Goal: Task Accomplishment & Management: Complete application form

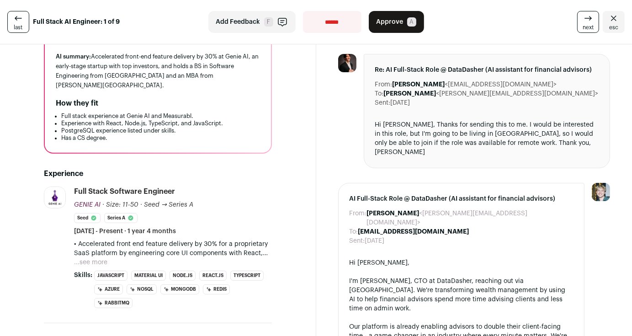
scroll to position [224, 0]
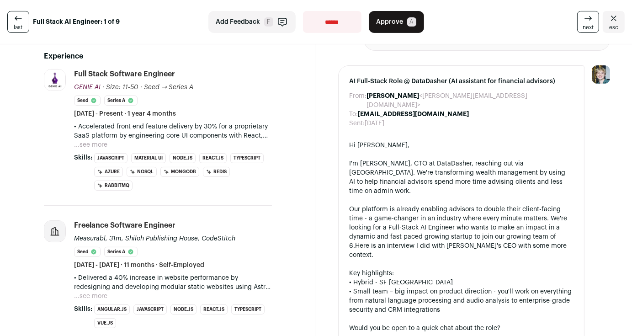
click at [92, 142] on button "...see more" at bounding box center [90, 144] width 33 height 9
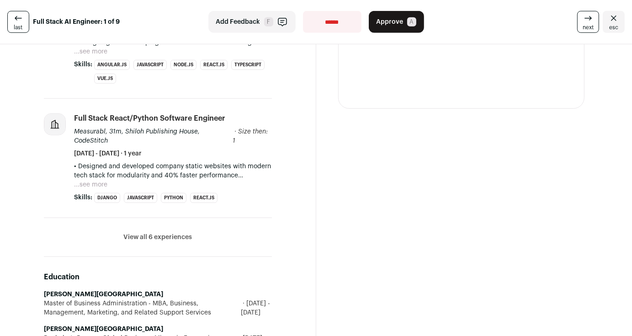
scroll to position [588, 0]
click at [162, 232] on button "View all 6 experiences" at bounding box center [157, 236] width 68 height 9
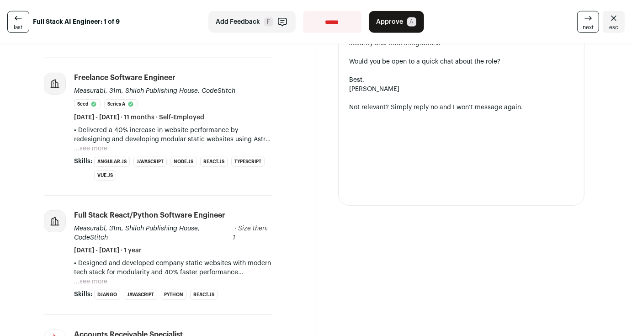
scroll to position [492, 0]
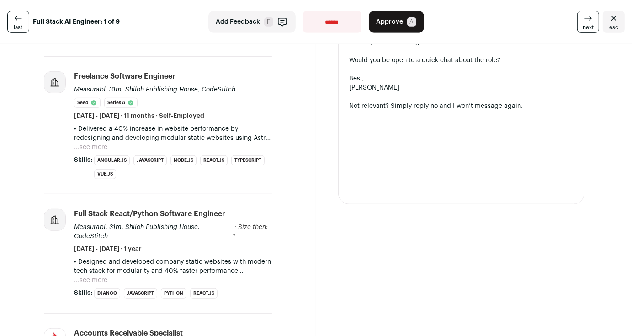
click at [399, 18] on button "Approve A" at bounding box center [396, 22] width 55 height 22
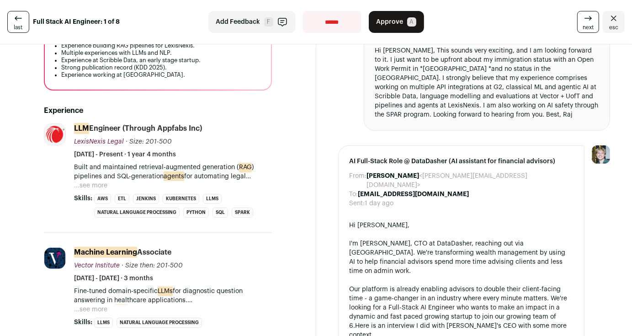
scroll to position [180, 0]
click at [80, 183] on button "...see more" at bounding box center [90, 185] width 33 height 9
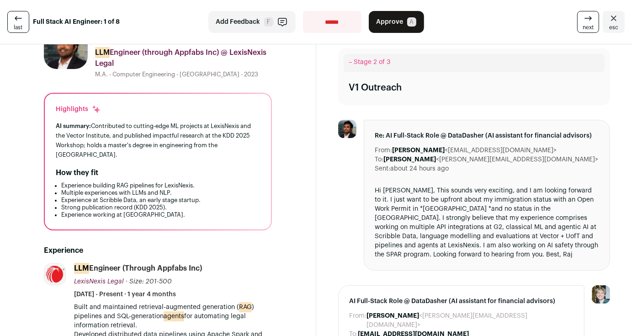
scroll to position [42, 0]
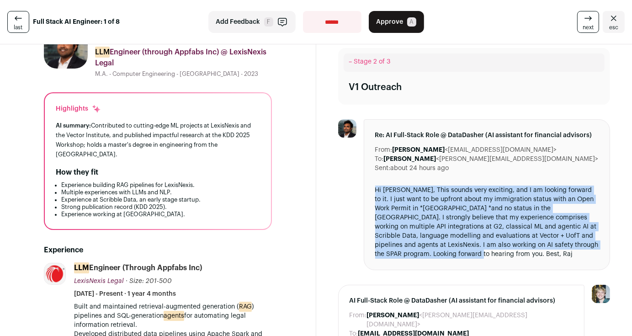
drag, startPoint x: 363, startPoint y: 186, endPoint x: 480, endPoint y: 256, distance: 136.8
click at [480, 256] on div "Re: AI Full-Stack Role @ DataDasher (AI assistant for financial advisors) From:…" at bounding box center [486, 194] width 247 height 151
click at [480, 256] on div "Hi Raymond, This sounds very exciting, and I am looking forward to it. I just w…" at bounding box center [487, 221] width 224 height 73
drag, startPoint x: 480, startPoint y: 256, endPoint x: 365, endPoint y: 189, distance: 133.1
click at [365, 189] on div "Re: AI Full-Stack Role @ DataDasher (AI assistant for financial advisors) From:…" at bounding box center [486, 194] width 247 height 151
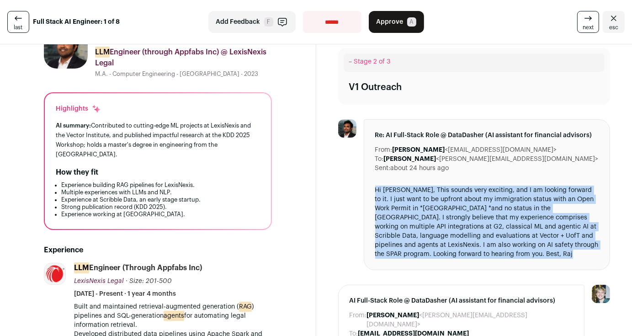
click at [365, 189] on div "Re: AI Full-Stack Role @ DataDasher (AI assistant for financial advisors) From:…" at bounding box center [486, 194] width 247 height 151
drag, startPoint x: 365, startPoint y: 189, endPoint x: 462, endPoint y: 259, distance: 119.7
click at [462, 259] on div "Re: AI Full-Stack Role @ DataDasher (AI assistant for financial advisors) From:…" at bounding box center [486, 194] width 247 height 151
drag, startPoint x: 462, startPoint y: 259, endPoint x: 373, endPoint y: 190, distance: 112.7
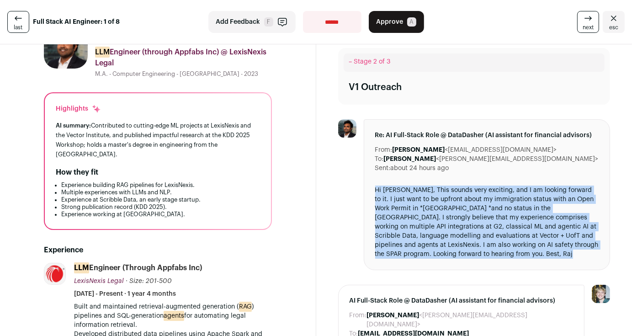
click at [373, 190] on div "Re: AI Full-Stack Role @ DataDasher (AI assistant for financial advisors) From:…" at bounding box center [486, 194] width 247 height 151
click at [375, 190] on div "Hi Raymond, This sounds very exciting, and I am looking forward to it. I just w…" at bounding box center [487, 221] width 224 height 73
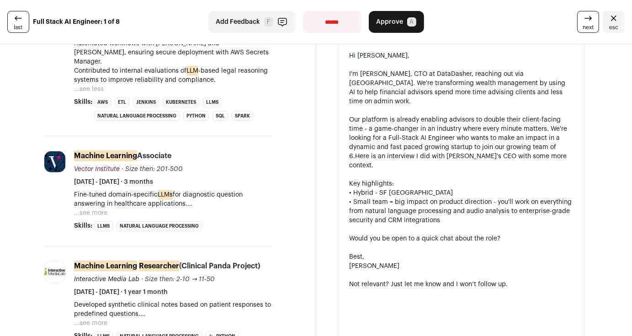
scroll to position [0, 0]
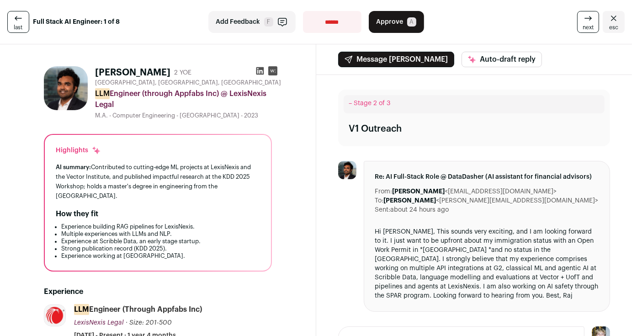
click at [336, 20] on select "**********" at bounding box center [332, 22] width 58 height 22
select select "**********"
click at [303, 11] on select "**********" at bounding box center [332, 22] width 58 height 22
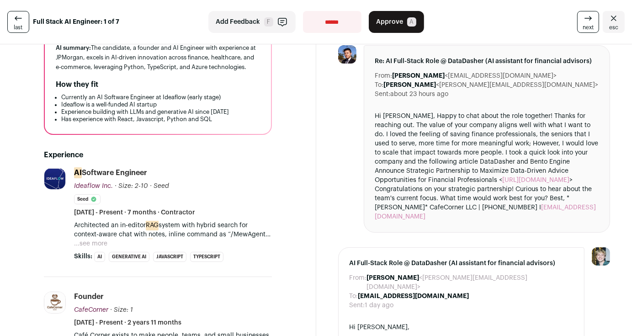
scroll to position [116, 0]
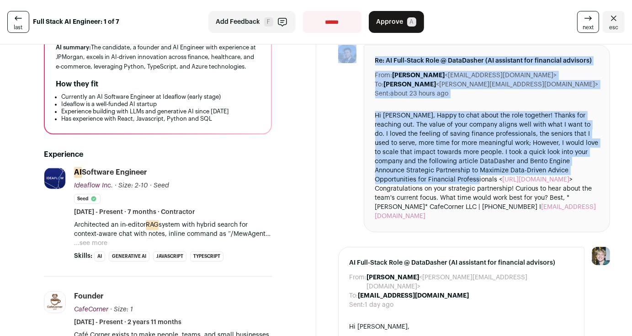
drag, startPoint x: 354, startPoint y: 112, endPoint x: 508, endPoint y: 178, distance: 167.3
click at [508, 178] on li "Re: AI Full-Stack Role @ DataDasher (AI assistant for financial advisors) From:…" at bounding box center [474, 138] width 272 height 187
click at [508, 178] on div "Hi Raymond, Happy to chat about the role together! Thanks for reaching out. The…" at bounding box center [487, 166] width 224 height 110
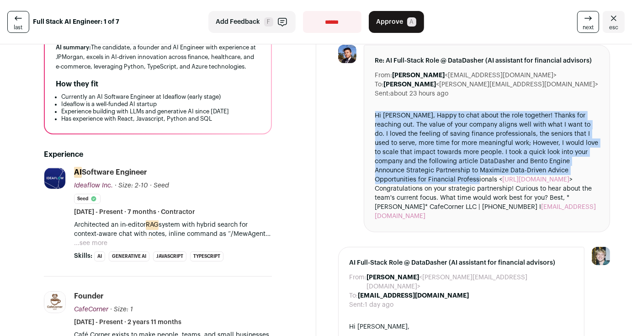
drag, startPoint x: 508, startPoint y: 178, endPoint x: 371, endPoint y: 111, distance: 152.6
click at [375, 111] on div "Hi Raymond, Happy to chat about the role together! Thanks for reaching out. The…" at bounding box center [487, 166] width 224 height 110
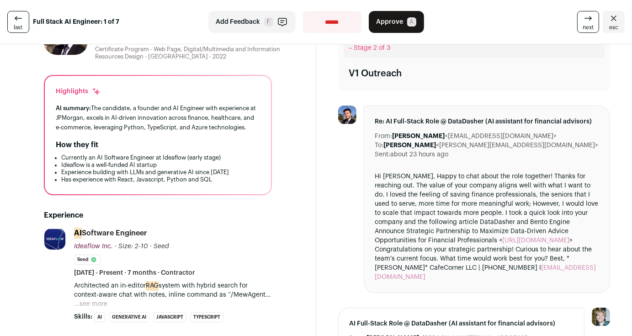
scroll to position [213, 0]
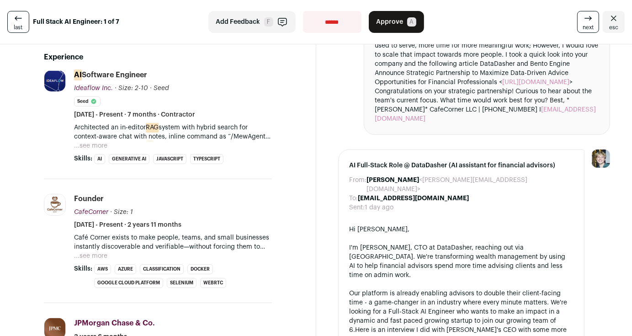
click at [74, 141] on button "...see more" at bounding box center [90, 145] width 33 height 9
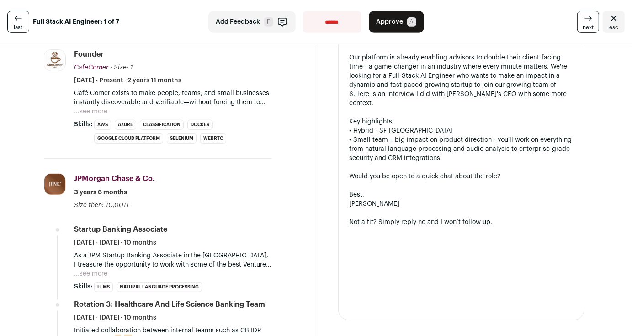
scroll to position [448, 0]
click at [93, 111] on button "...see more" at bounding box center [90, 111] width 33 height 9
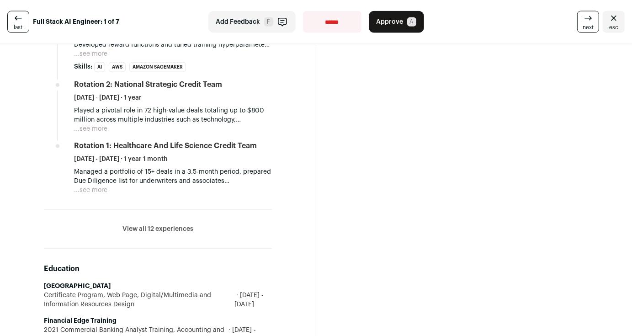
scroll to position [1077, 0]
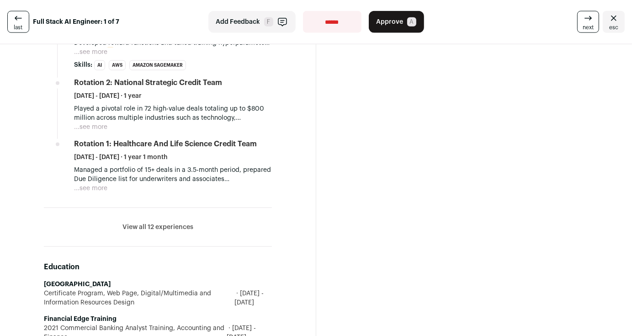
click at [127, 226] on button "View all 12 experiences" at bounding box center [157, 226] width 71 height 9
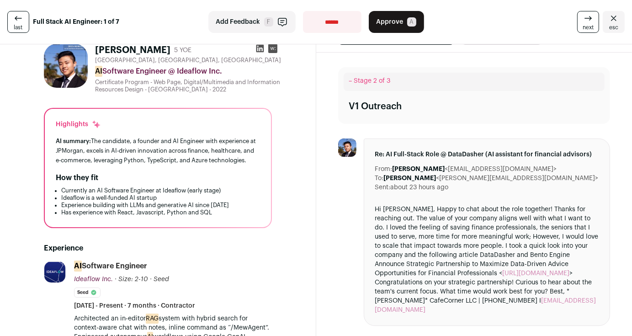
scroll to position [0, 0]
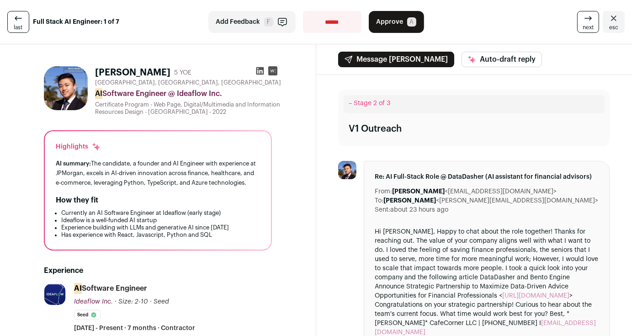
click at [400, 14] on button "Approve A" at bounding box center [396, 22] width 55 height 22
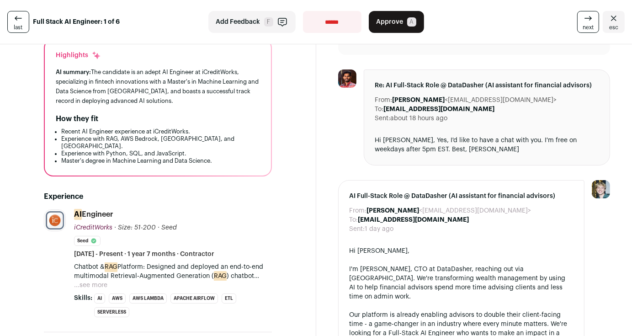
scroll to position [92, 0]
click at [74, 280] on button "...see more" at bounding box center [90, 284] width 33 height 9
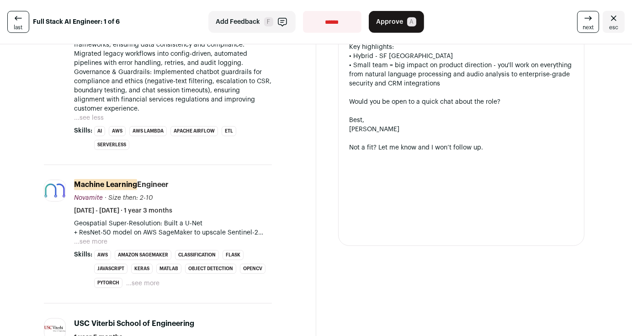
scroll to position [420, 0]
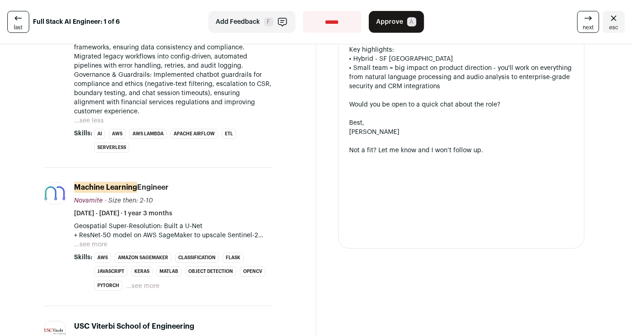
click at [84, 221] on p "Geospatial Super-Resolution: Built a U-Net + ResNet-50 model on AWS SageMaker t…" at bounding box center [173, 230] width 198 height 18
click at [83, 240] on button "...see more" at bounding box center [90, 244] width 33 height 9
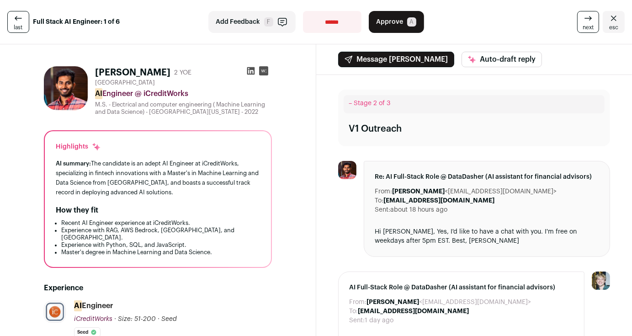
scroll to position [0, 0]
click at [407, 20] on span "A" at bounding box center [411, 21] width 9 height 9
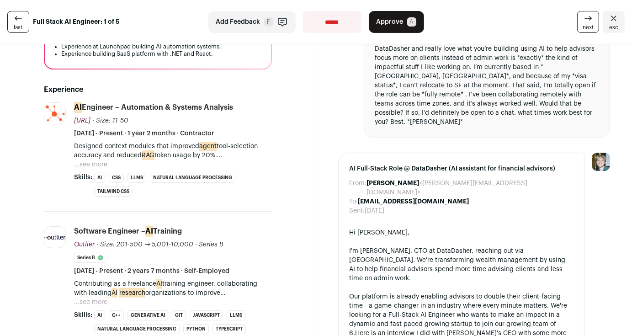
scroll to position [192, 0]
click at [74, 163] on button "...see more" at bounding box center [90, 163] width 33 height 9
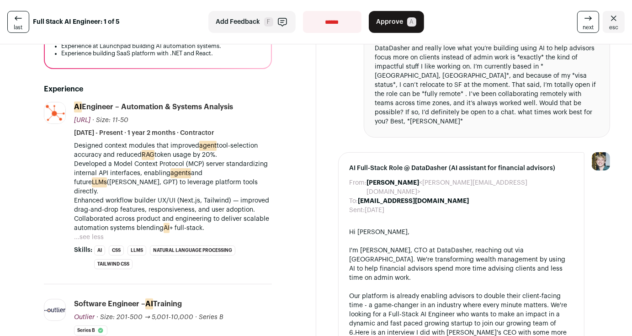
drag, startPoint x: 65, startPoint y: 144, endPoint x: 216, endPoint y: 215, distance: 165.9
click at [216, 215] on li "Launchpad.AI launchpad.ai Add to company list Public / Private Private Valuatio…" at bounding box center [158, 193] width 228 height 182
click at [216, 215] on p "Collaborated across product and engineering to deliver scalable automation syst…" at bounding box center [173, 223] width 198 height 18
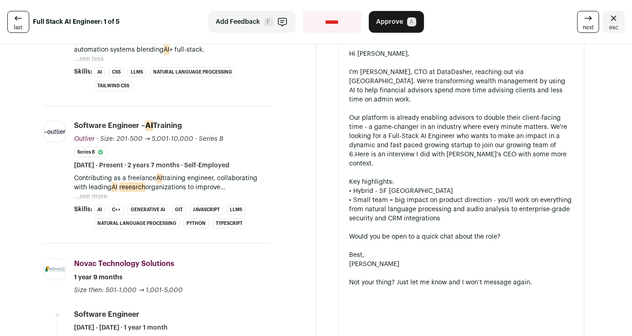
scroll to position [370, 0]
click at [93, 192] on button "...see more" at bounding box center [90, 196] width 33 height 9
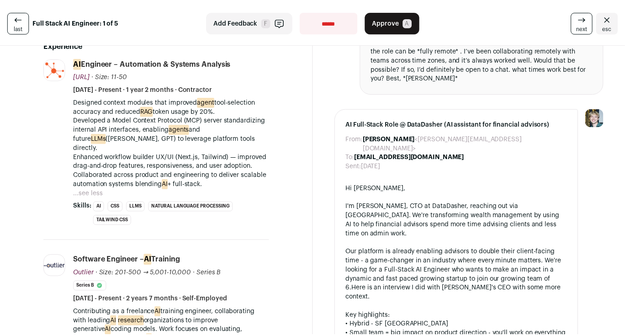
scroll to position [0, 0]
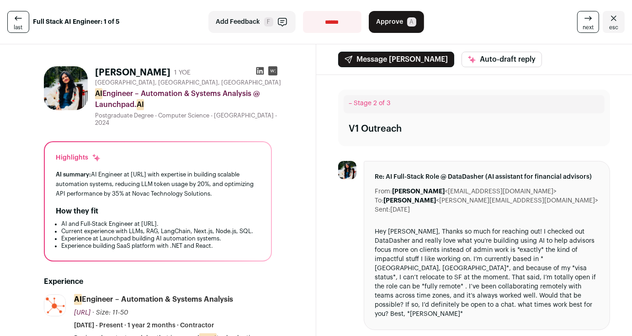
click at [381, 29] on button "Approve A" at bounding box center [396, 22] width 55 height 22
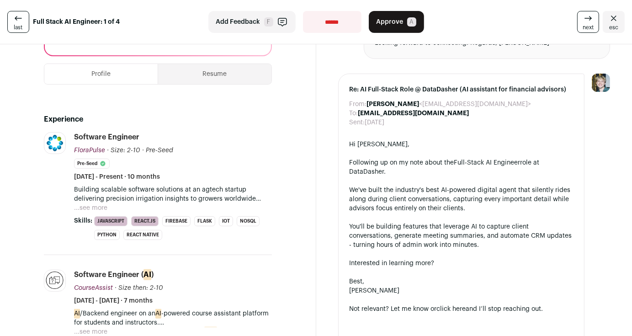
scroll to position [253, 0]
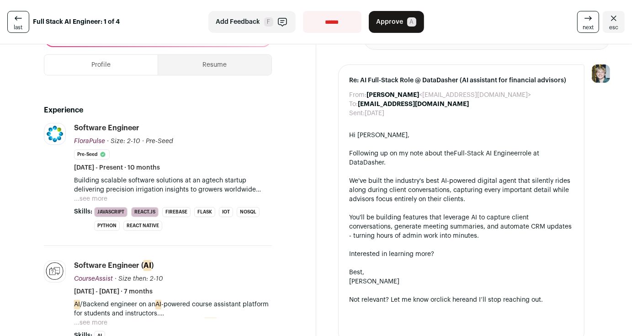
click at [84, 194] on button "...see more" at bounding box center [90, 198] width 33 height 9
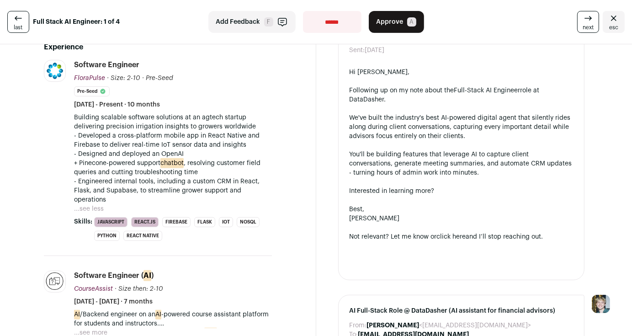
scroll to position [0, 0]
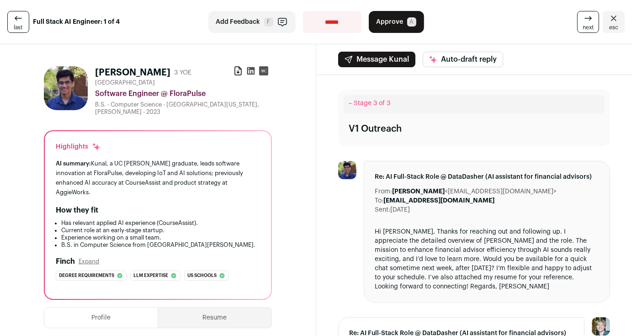
click at [390, 20] on span "Approve" at bounding box center [389, 21] width 27 height 9
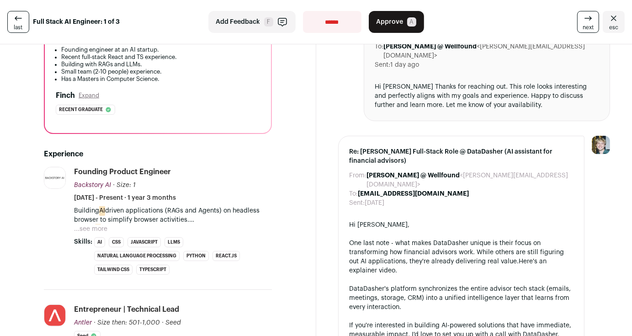
scroll to position [163, 0]
click at [91, 227] on button "...see more" at bounding box center [90, 228] width 33 height 9
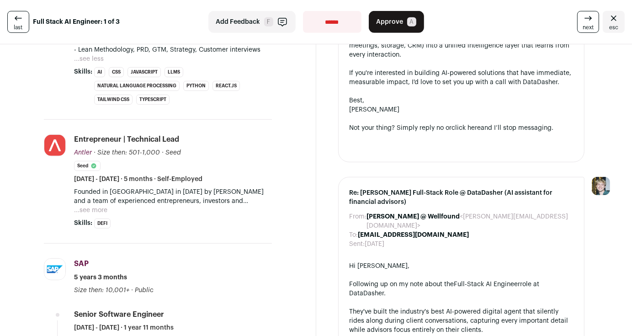
scroll to position [416, 0]
click at [89, 205] on button "...see more" at bounding box center [90, 209] width 33 height 9
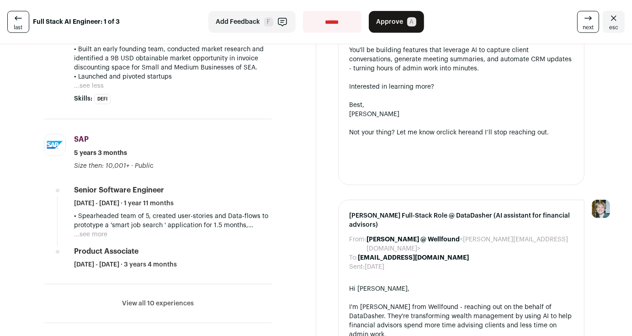
scroll to position [713, 0]
click at [87, 229] on button "...see more" at bounding box center [90, 233] width 33 height 9
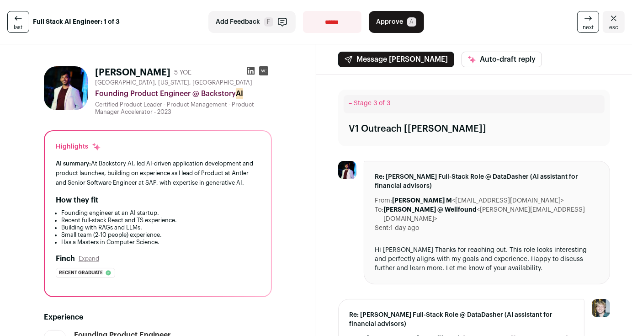
scroll to position [0, 0]
click at [393, 25] on span "Approve" at bounding box center [389, 21] width 27 height 9
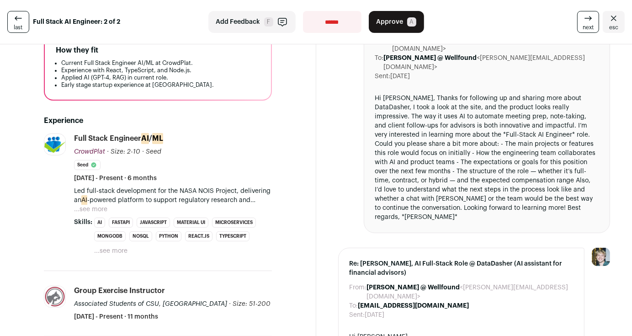
scroll to position [207, 0]
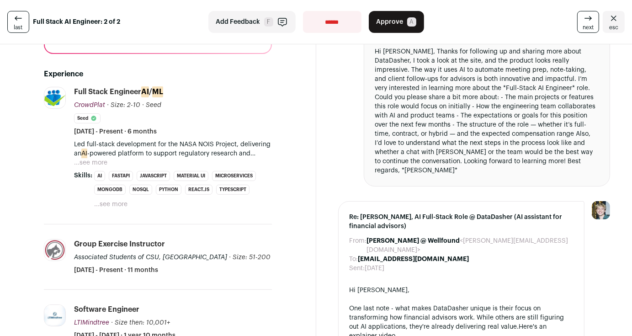
click at [95, 158] on button "...see more" at bounding box center [90, 162] width 33 height 9
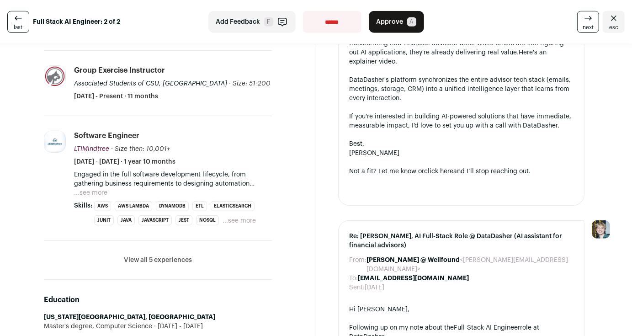
scroll to position [505, 0]
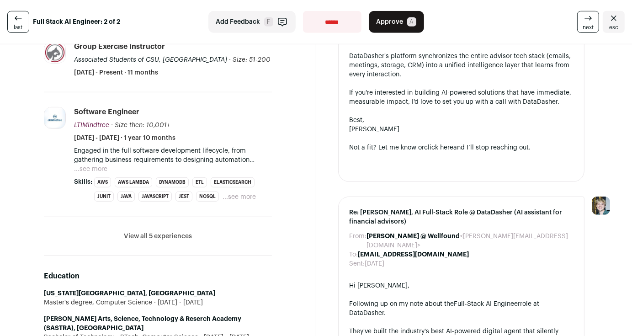
click at [91, 164] on button "...see more" at bounding box center [90, 168] width 33 height 9
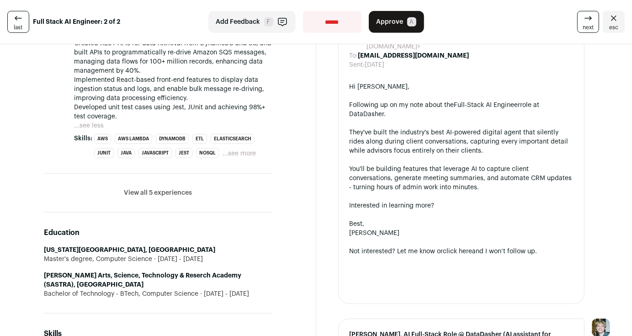
scroll to position [700, 0]
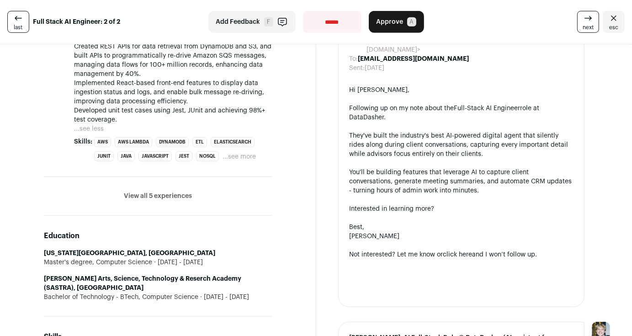
click at [138, 195] on li "View all 5 experiences View less" at bounding box center [158, 196] width 228 height 39
click at [137, 193] on button "View all 5 experiences" at bounding box center [158, 195] width 68 height 9
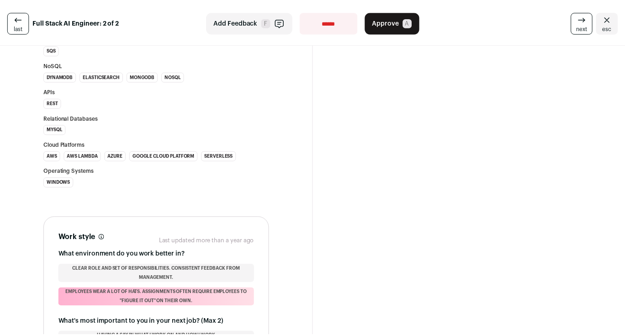
scroll to position [1644, 0]
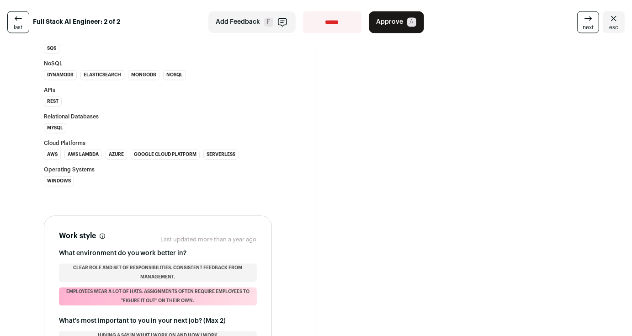
click at [391, 20] on span "Approve" at bounding box center [389, 21] width 27 height 9
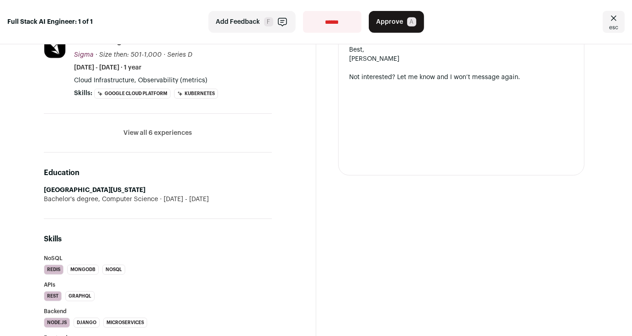
scroll to position [494, 0]
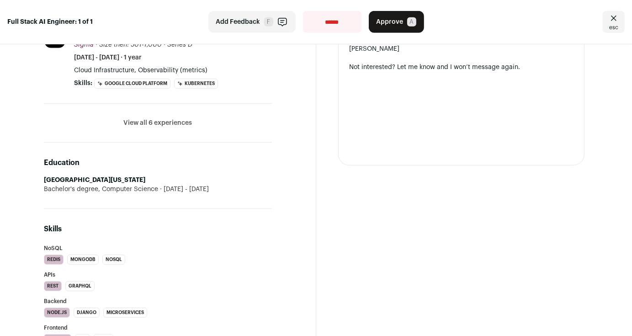
click at [156, 123] on li "View all 6 experiences View less" at bounding box center [158, 123] width 228 height 39
click at [150, 118] on button "View all 6 experiences" at bounding box center [157, 122] width 68 height 9
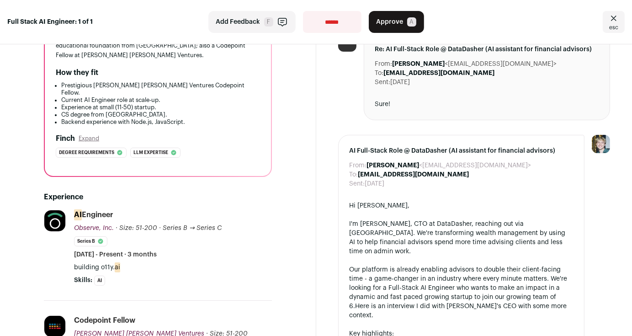
scroll to position [0, 0]
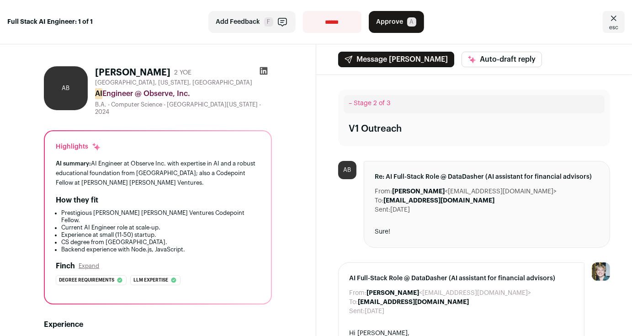
click at [348, 18] on select "**********" at bounding box center [332, 22] width 58 height 22
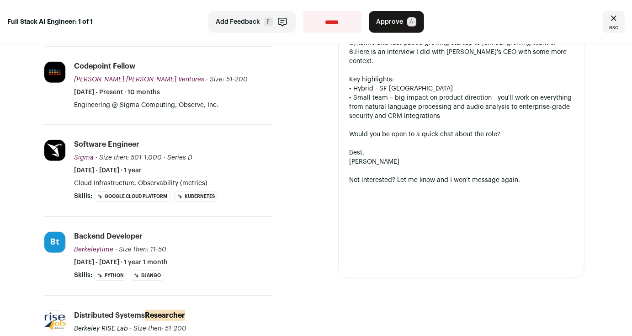
scroll to position [381, 0]
click at [320, 27] on select "**********" at bounding box center [332, 22] width 58 height 22
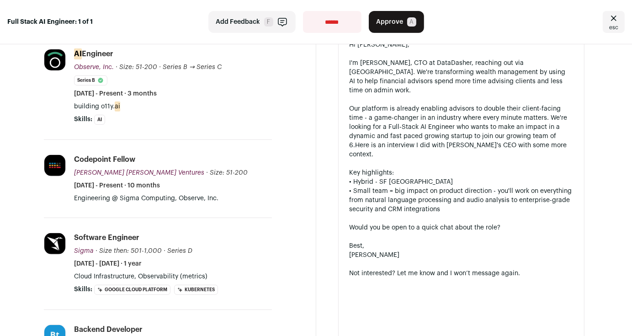
scroll to position [289, 0]
click at [316, 21] on select "**********" at bounding box center [332, 22] width 58 height 22
click at [303, 11] on select "**********" at bounding box center [332, 22] width 58 height 22
click at [340, 14] on select "**********" at bounding box center [332, 22] width 58 height 22
click at [303, 11] on select "**********" at bounding box center [332, 22] width 58 height 22
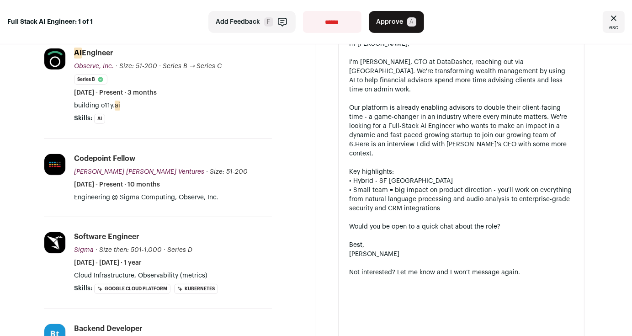
click at [329, 27] on select "**********" at bounding box center [332, 22] width 58 height 22
click at [342, 23] on select "**********" at bounding box center [332, 22] width 58 height 22
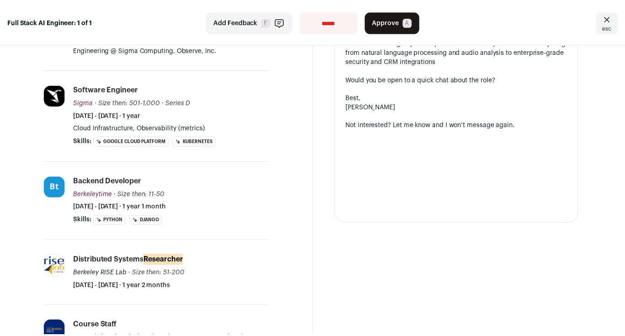
scroll to position [437, 0]
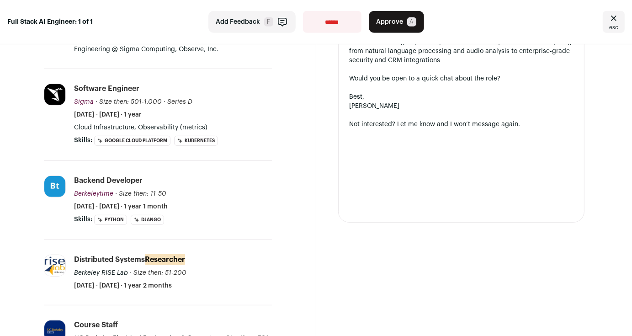
click at [335, 23] on select "**********" at bounding box center [332, 22] width 58 height 22
select select "**********"
click at [303, 11] on select "**********" at bounding box center [332, 22] width 58 height 22
